Goal: Find specific page/section: Find specific page/section

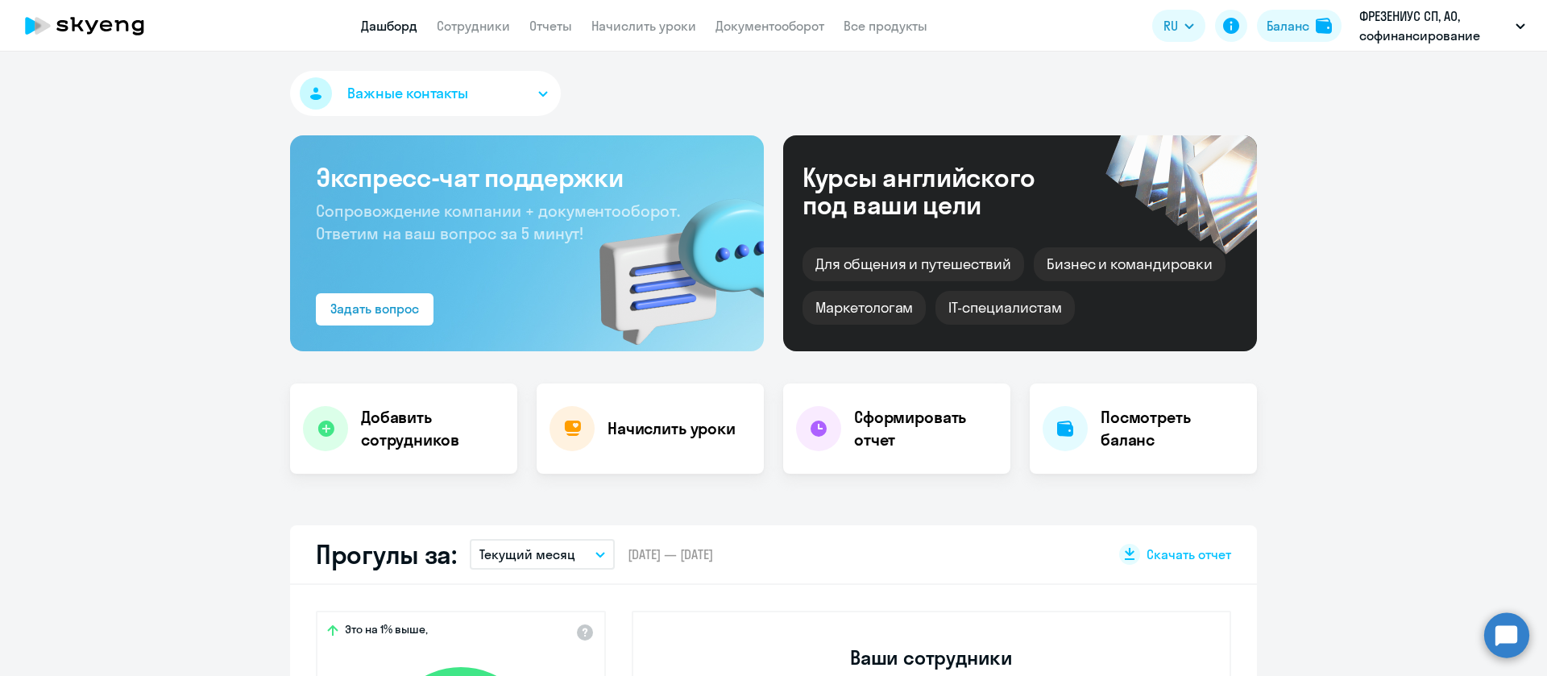
click at [502, 39] on app-header "Дашборд Сотрудники Отчеты Начислить уроки Документооборот Все продукты Дашборд …" at bounding box center [773, 26] width 1547 height 52
click at [496, 27] on link "Сотрудники" at bounding box center [473, 26] width 73 height 16
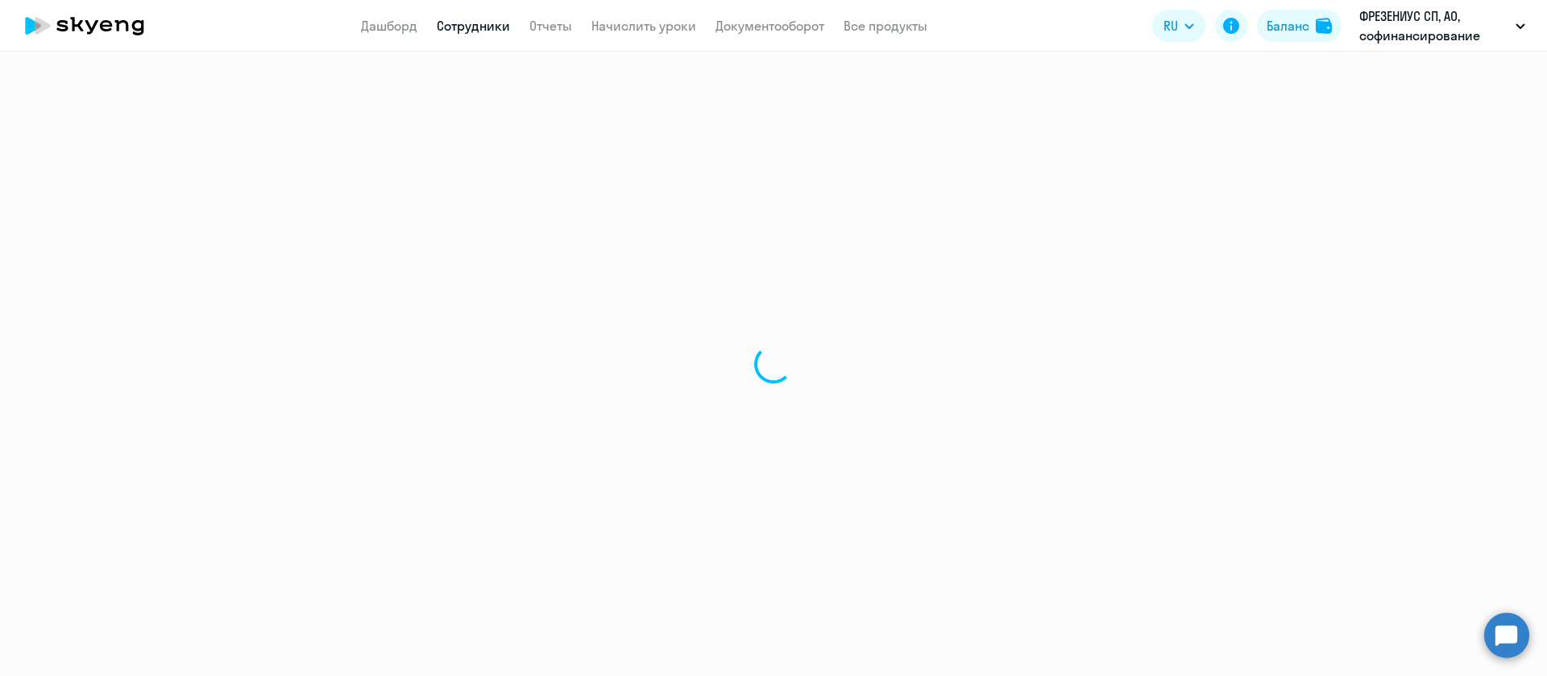
select select "30"
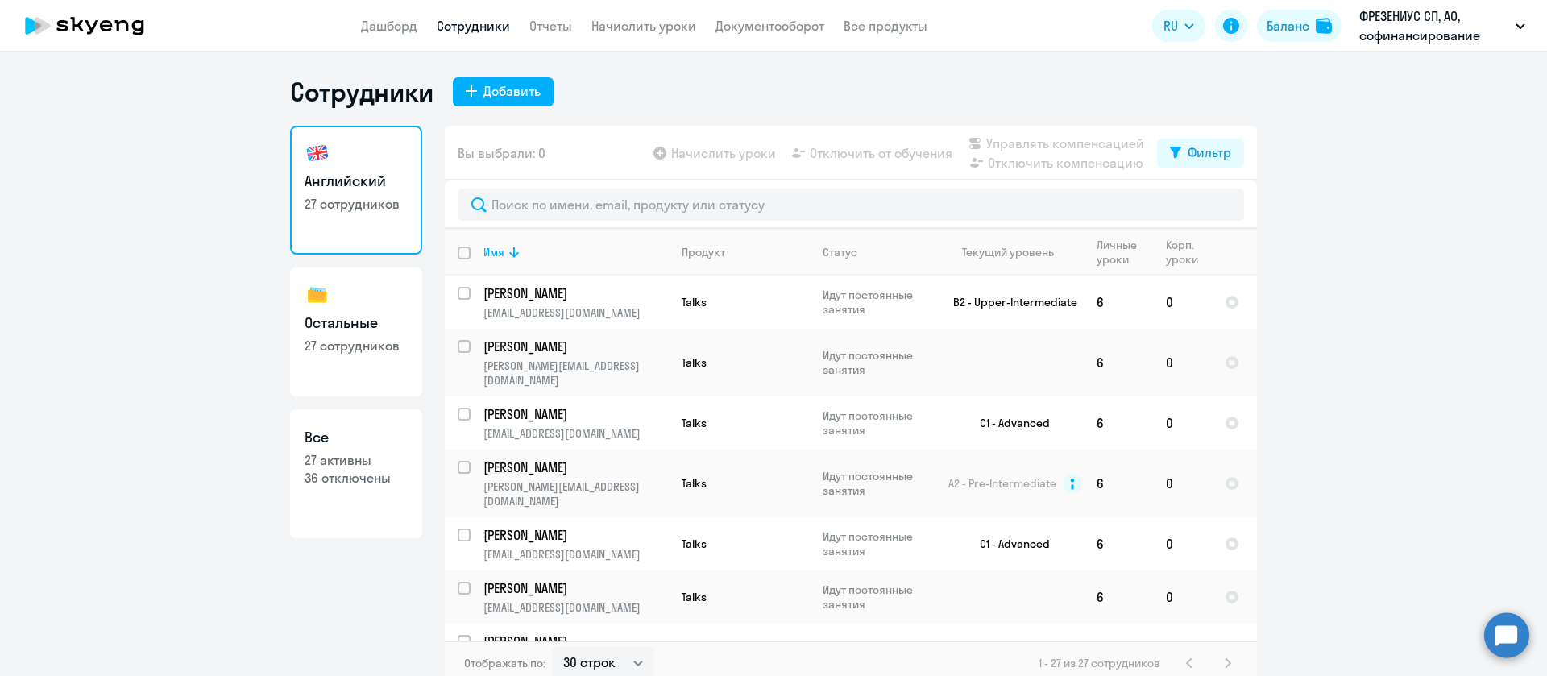
click at [313, 349] on p "27 сотрудников" at bounding box center [356, 346] width 103 height 18
select select "30"
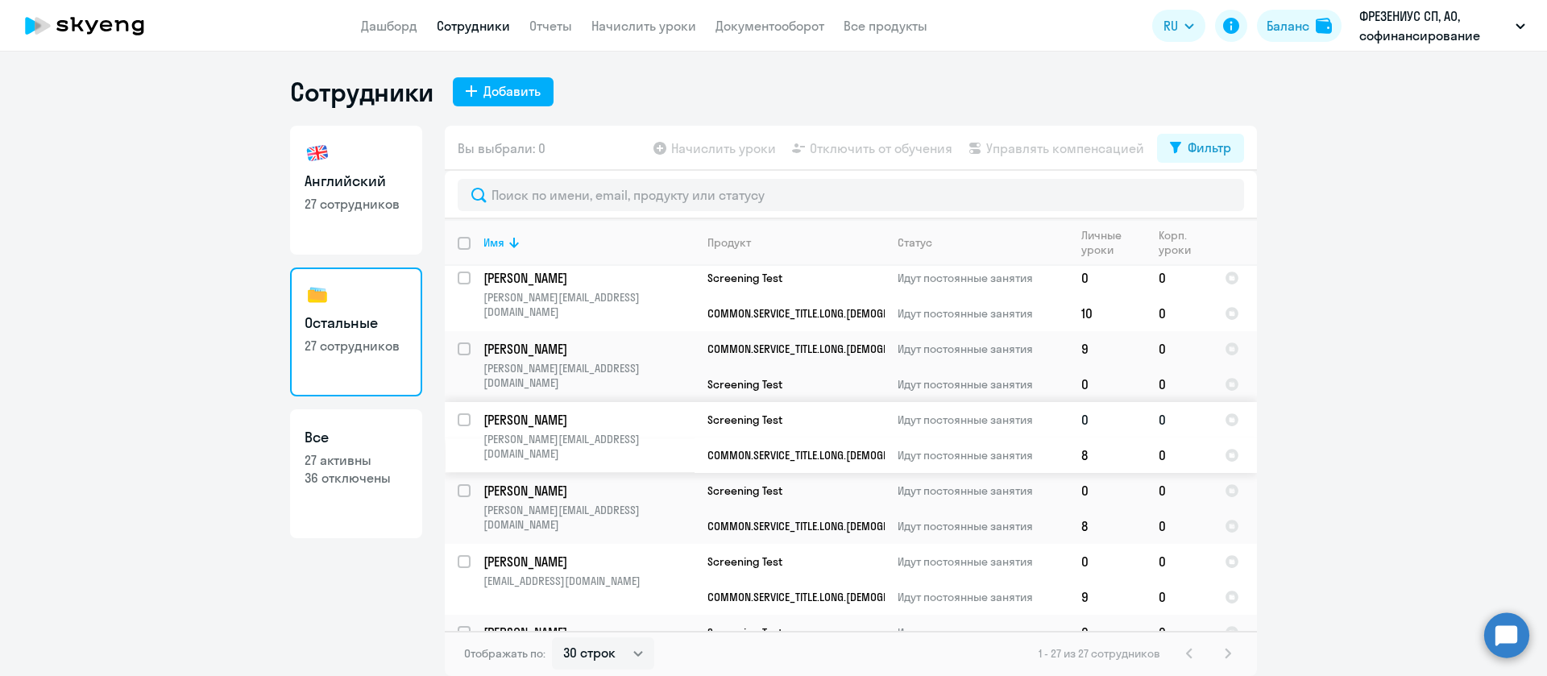
scroll to position [1549, 0]
